Goal: Navigation & Orientation: Go to known website

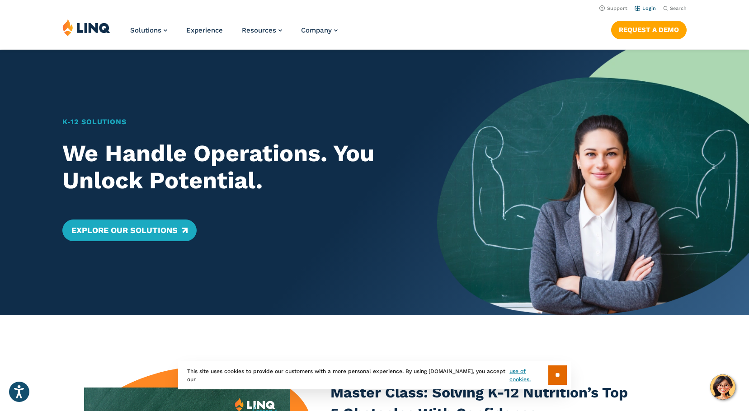
click at [644, 9] on link "Login" at bounding box center [644, 8] width 21 height 6
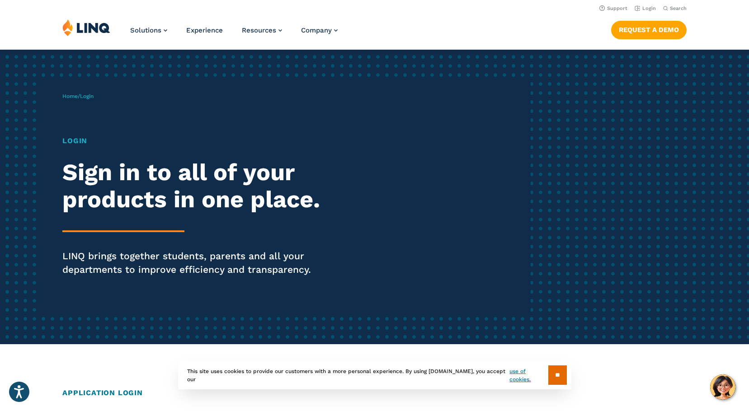
click at [70, 141] on h1 "Login" at bounding box center [206, 141] width 288 height 11
click at [90, 96] on span "Login" at bounding box center [87, 96] width 14 height 6
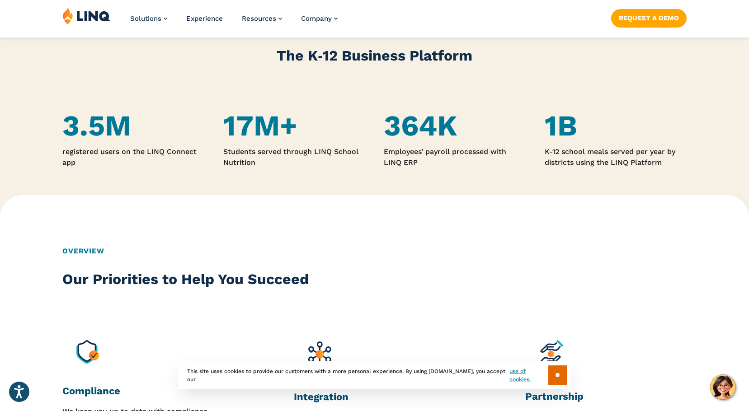
scroll to position [587, 0]
